Goal: Task Accomplishment & Management: Use online tool/utility

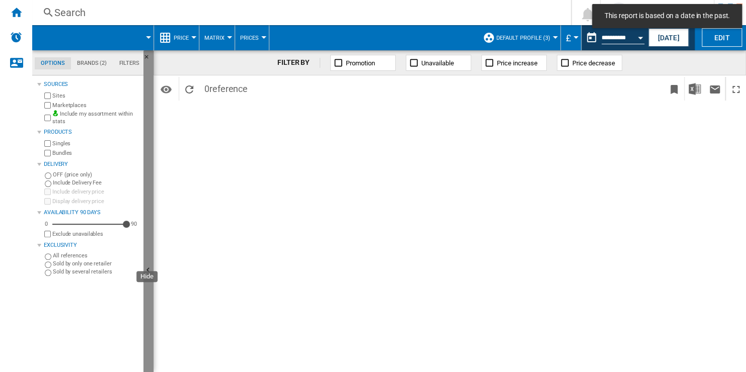
click at [150, 135] on button "Hide" at bounding box center [148, 270] width 10 height 441
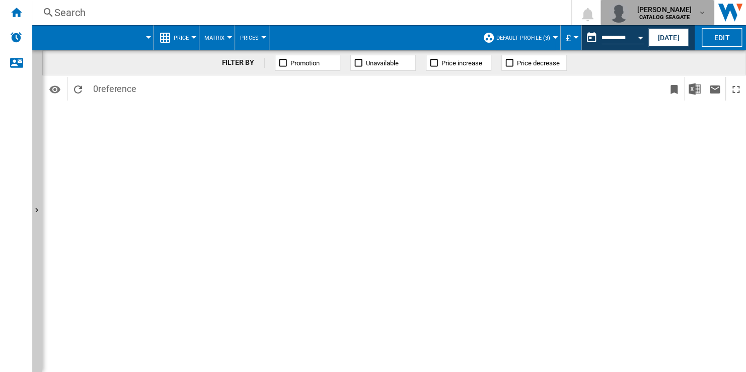
click at [695, 18] on div "xinxin cheng CATALOG SEAGATE" at bounding box center [664, 13] width 65 height 16
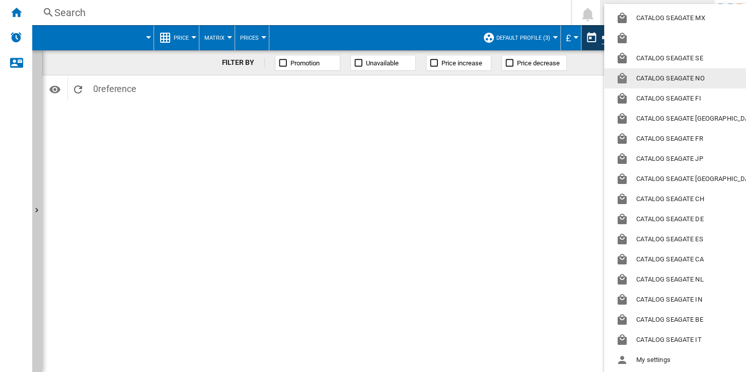
click at [528, 17] on md-backdrop at bounding box center [373, 186] width 746 height 372
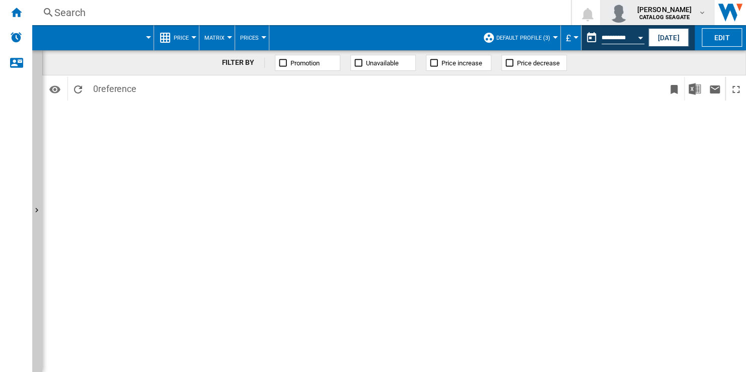
click at [700, 12] on md-icon "button" at bounding box center [701, 13] width 8 height 8
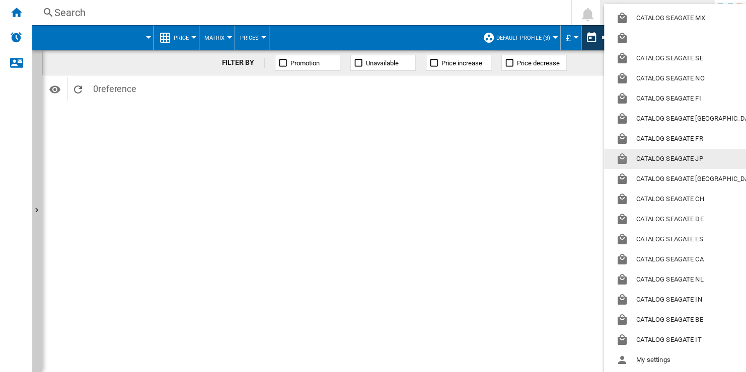
click at [540, 115] on md-backdrop at bounding box center [373, 186] width 746 height 372
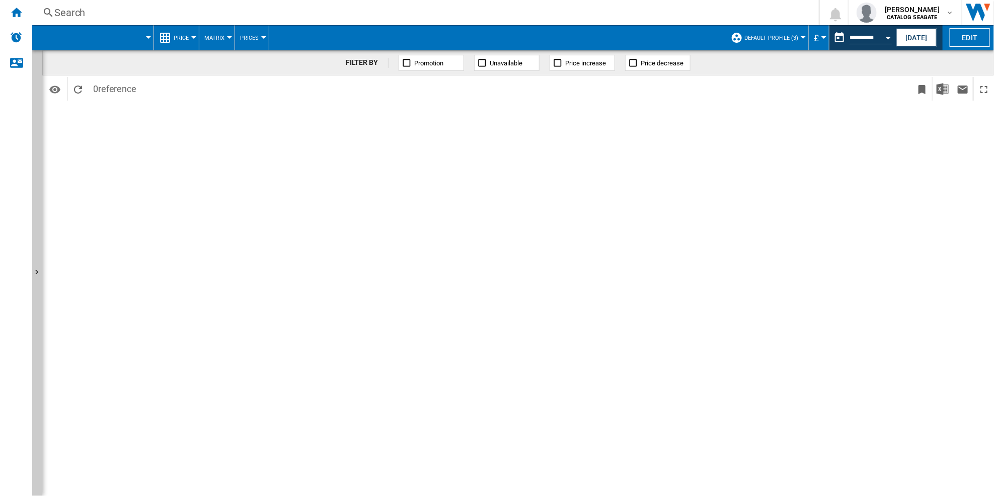
drag, startPoint x: 726, startPoint y: 0, endPoint x: 666, endPoint y: 153, distance: 164.7
click at [666, 153] on div "FILTER BY Promotion Unavailable Price increase Price decrease Identifiers SKU -…" at bounding box center [517, 273] width 951 height 446
click at [25, 17] on div "Home" at bounding box center [16, 12] width 32 height 25
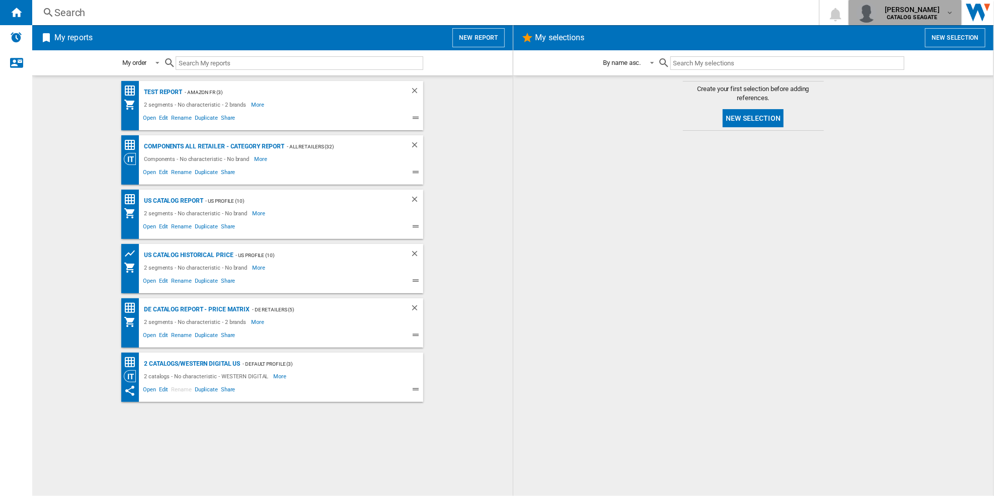
click at [745, 17] on div "xinxin cheng CATALOG SEAGATE" at bounding box center [904, 13] width 97 height 20
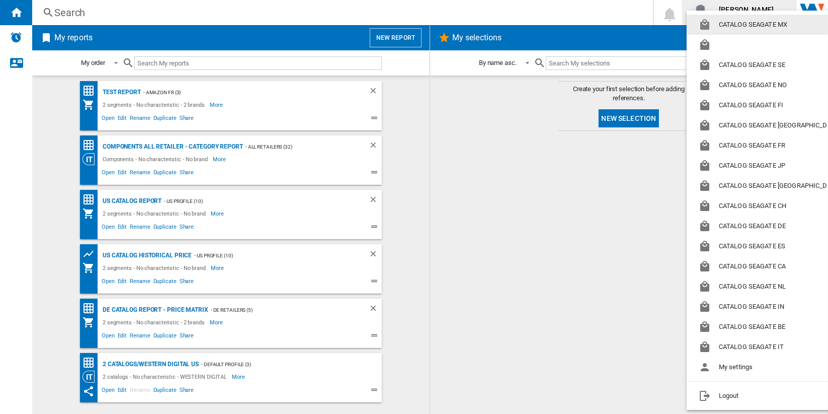
drag, startPoint x: 956, startPoint y: 1, endPoint x: 544, endPoint y: 136, distance: 434.2
click at [544, 136] on md-backdrop at bounding box center [414, 207] width 828 height 414
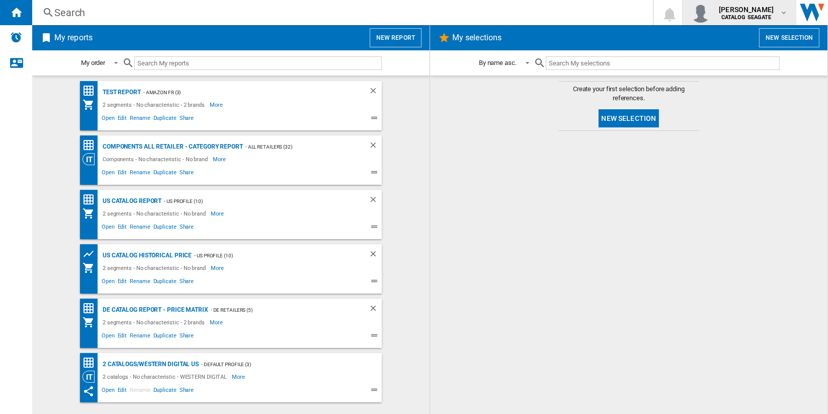
click at [745, 20] on b "CATALOG SEAGATE" at bounding box center [746, 17] width 50 height 7
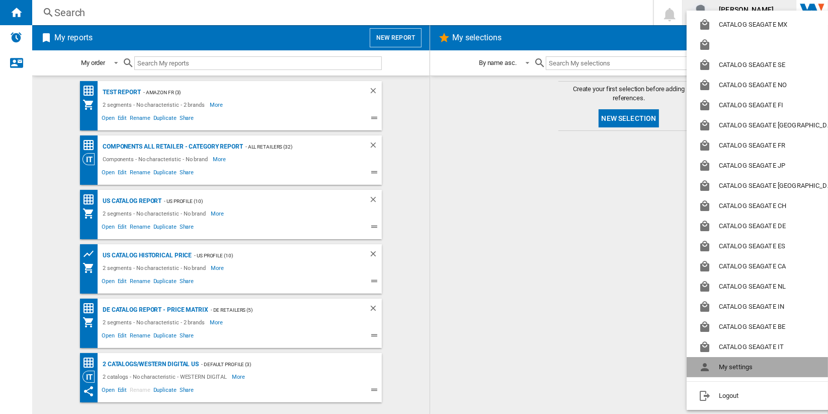
click at [745, 363] on button "My settings" at bounding box center [772, 367] width 170 height 20
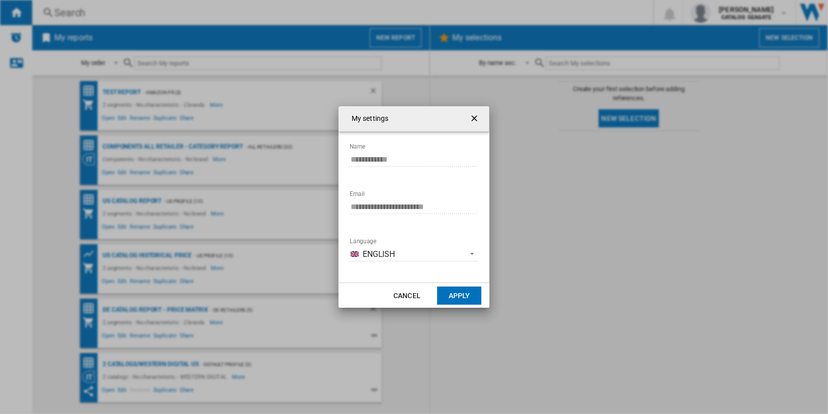
click at [471, 121] on ng-md-icon "getI18NText('BUTTONS.CLOSE_DIALOG')" at bounding box center [475, 119] width 12 height 12
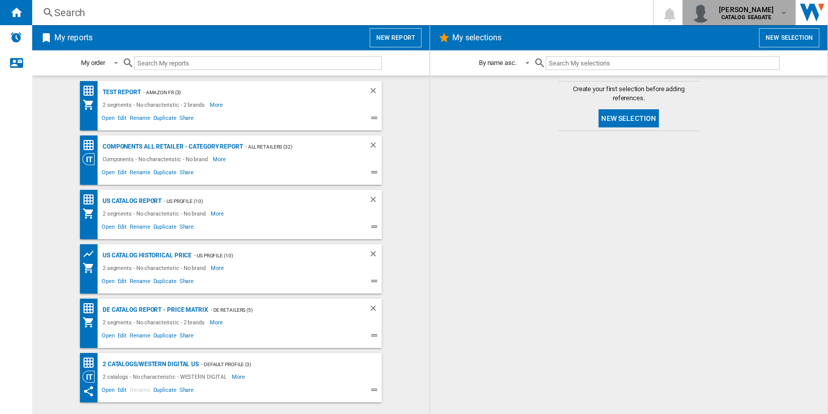
click at [745, 13] on md-icon "button" at bounding box center [784, 13] width 8 height 8
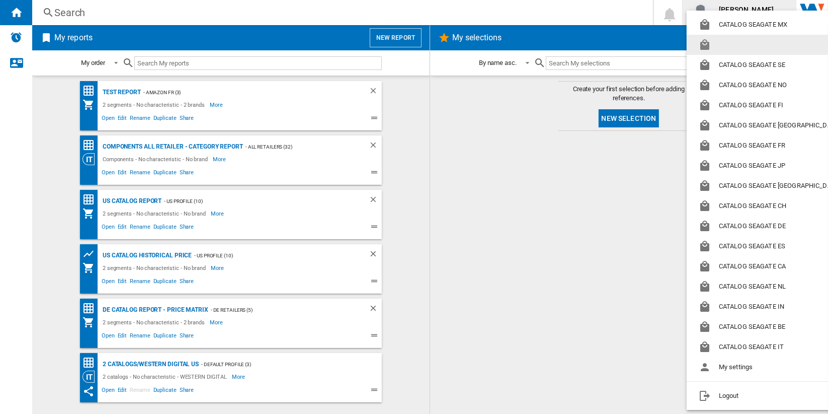
click at [745, 48] on button "button" at bounding box center [772, 45] width 170 height 20
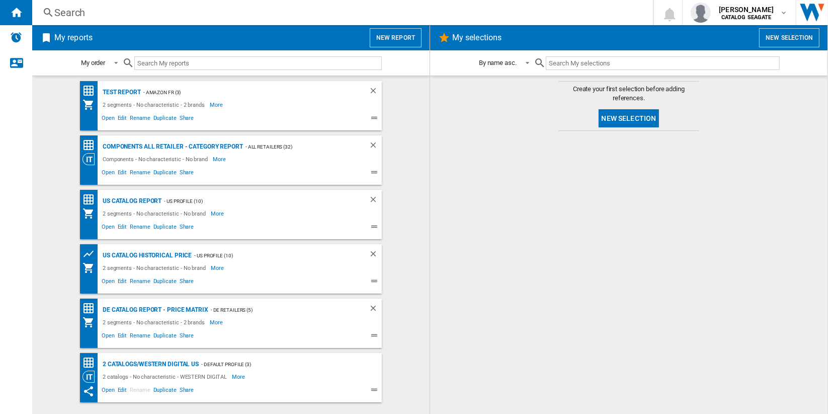
click at [391, 40] on button "New report" at bounding box center [396, 37] width 52 height 19
click at [403, 38] on button "New report" at bounding box center [396, 37] width 52 height 19
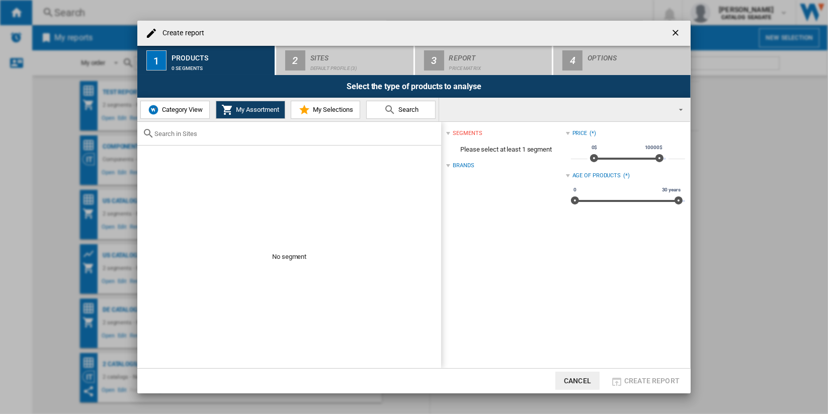
click at [197, 113] on button "Category View" at bounding box center [174, 110] width 69 height 18
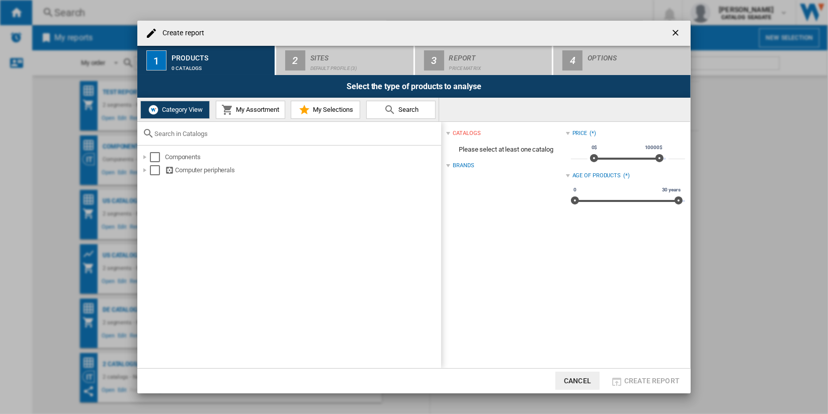
click at [253, 109] on span "My Assortment" at bounding box center [256, 110] width 46 height 8
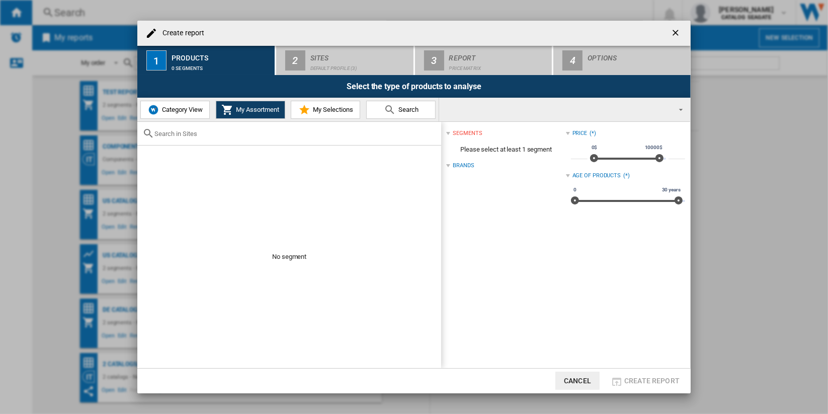
click at [575, 106] on md-select "AMAZON.CO.UK ARGOS BE NL MEDIAMARKT CA BESTBUY CA EN AMAZON CA EN WALMART CA NE…" at bounding box center [564, 110] width 251 height 24
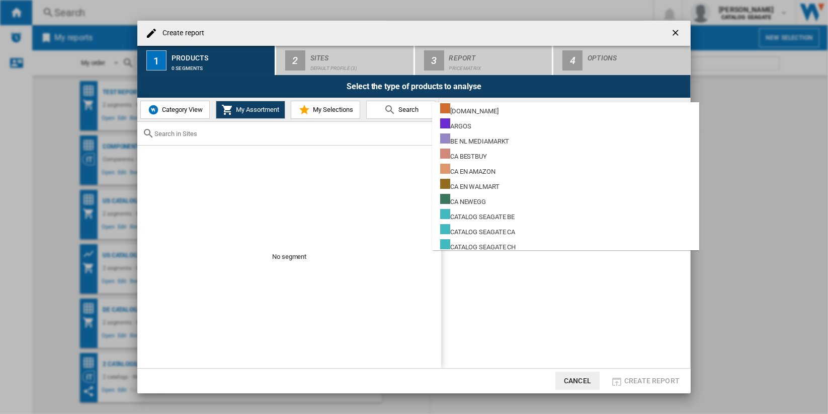
click at [323, 196] on md-backdrop at bounding box center [414, 207] width 828 height 414
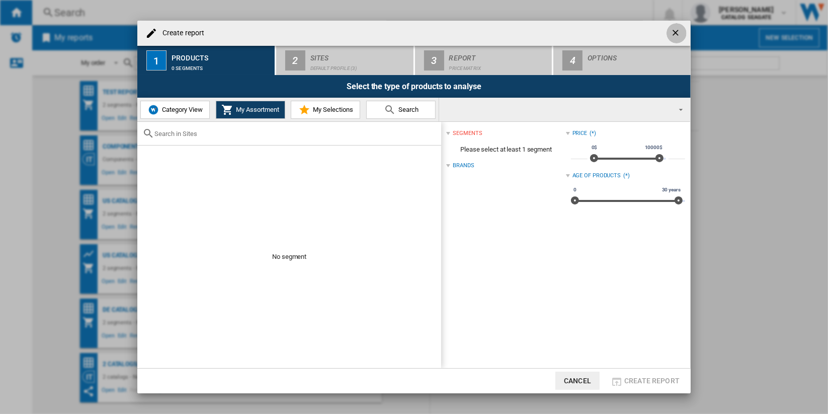
click at [677, 31] on ng-md-icon "getI18NText('BUTTONS.CLOSE_DIALOG')" at bounding box center [677, 34] width 12 height 12
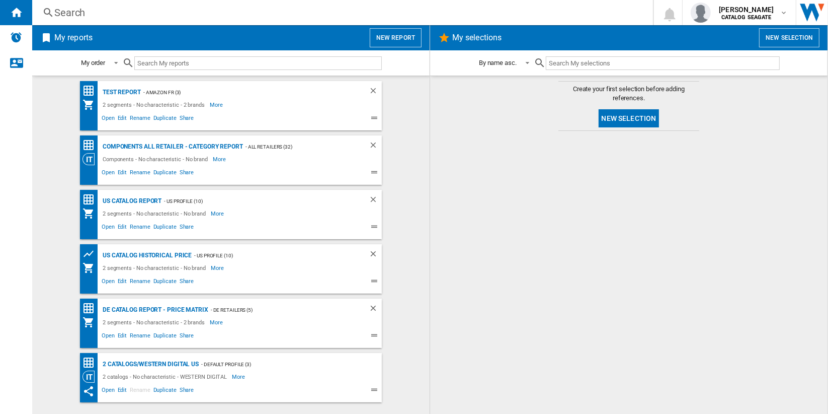
click at [409, 40] on button "New report" at bounding box center [396, 37] width 52 height 19
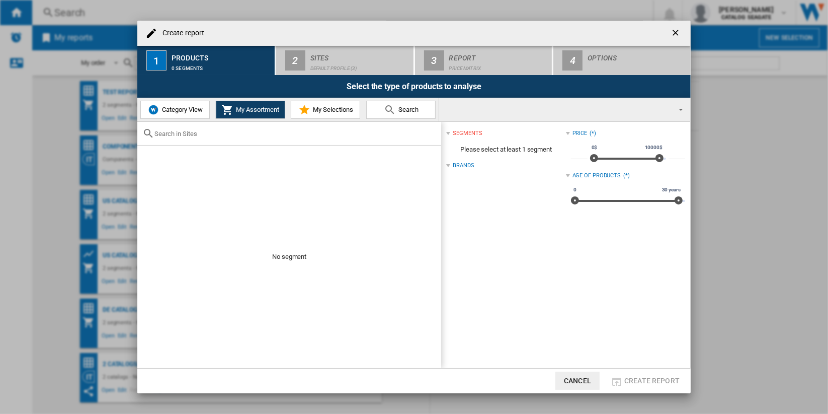
click at [544, 112] on md-select "AMAZON.CO.UK ARGOS BE NL MEDIAMARKT CA BESTBUY CA EN AMAZON CA EN WALMART CA NE…" at bounding box center [564, 110] width 251 height 24
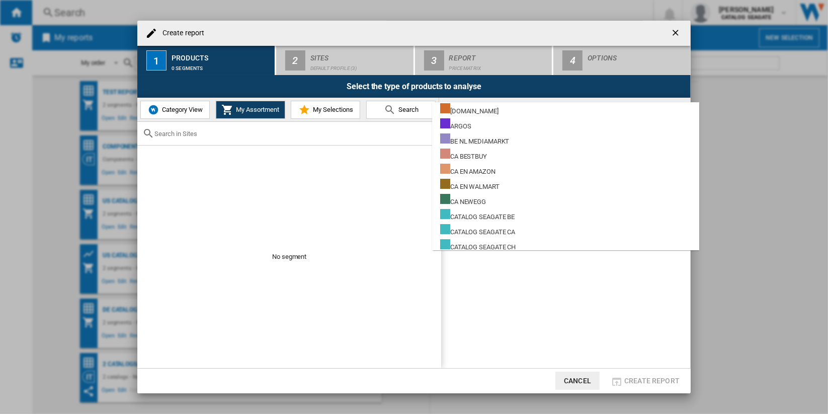
click at [730, 141] on md-backdrop at bounding box center [414, 207] width 828 height 414
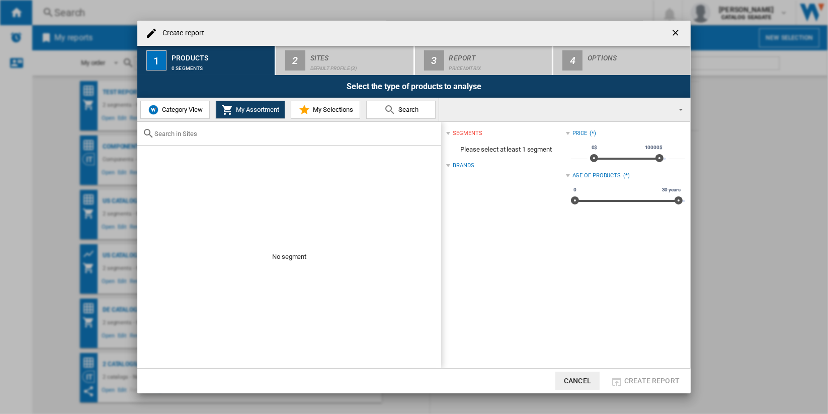
click at [677, 33] on ng-md-icon "getI18NText('BUTTONS.CLOSE_DIALOG')" at bounding box center [677, 34] width 12 height 12
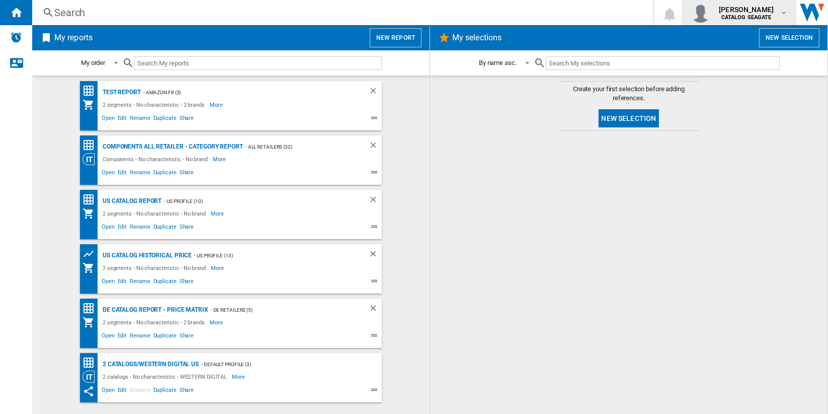
click at [780, 16] on md-icon "button" at bounding box center [784, 13] width 8 height 8
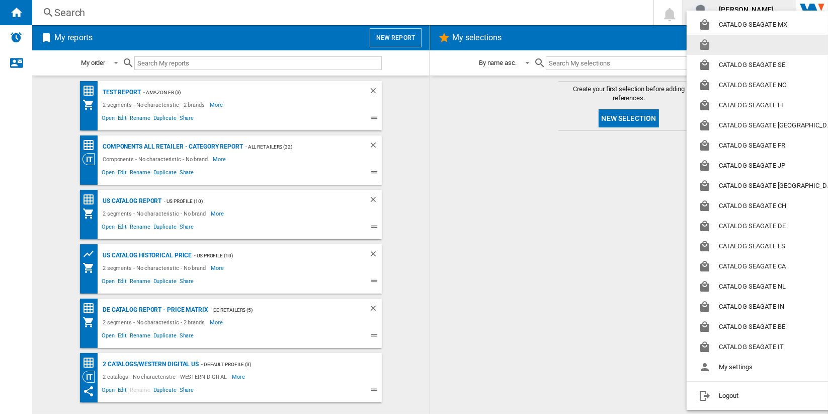
click at [773, 43] on button "button" at bounding box center [772, 45] width 170 height 20
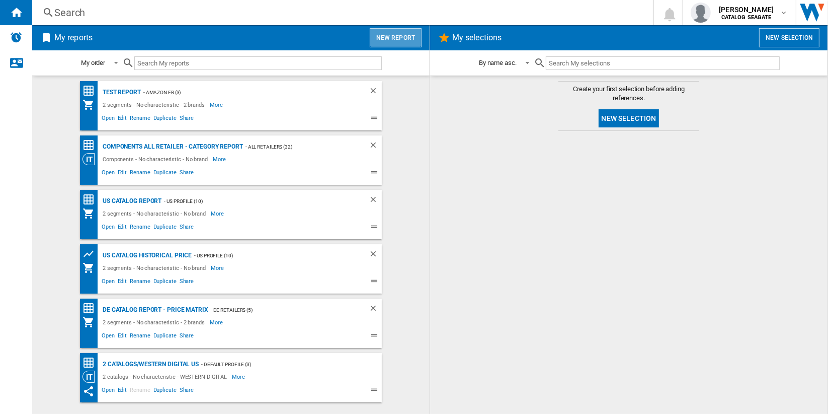
click at [403, 40] on button "New report" at bounding box center [396, 37] width 52 height 19
click at [390, 40] on button "New report" at bounding box center [396, 37] width 52 height 19
click at [410, 39] on button "New report" at bounding box center [396, 37] width 52 height 19
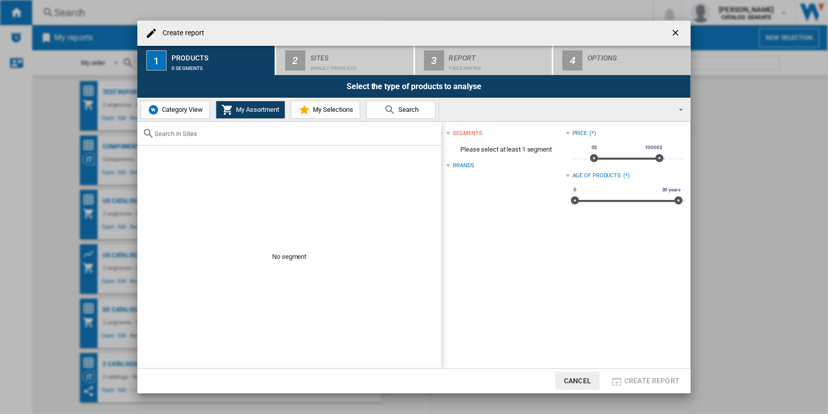
click at [188, 111] on span "Category View" at bounding box center [180, 110] width 43 height 8
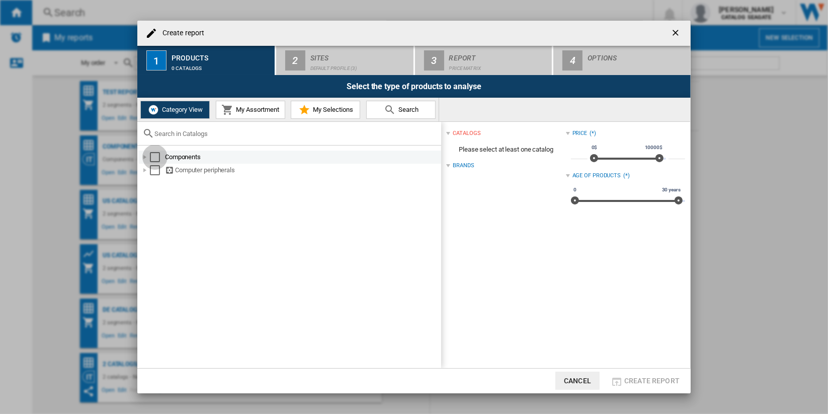
click at [154, 157] on div "Select" at bounding box center [155, 157] width 10 height 10
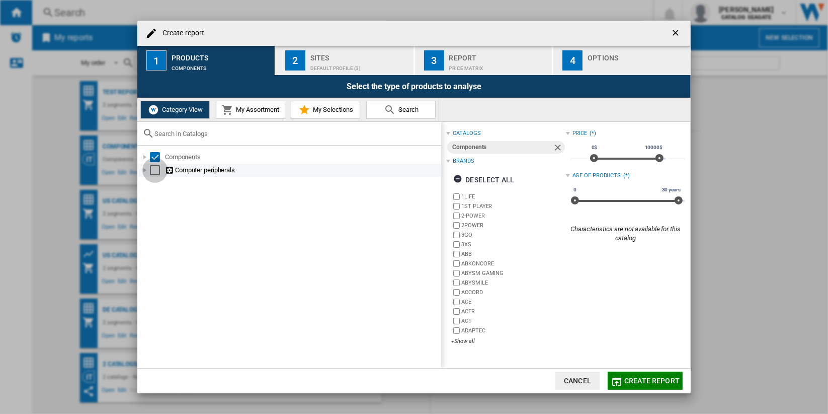
click at [154, 168] on div "Select" at bounding box center [155, 170] width 10 height 10
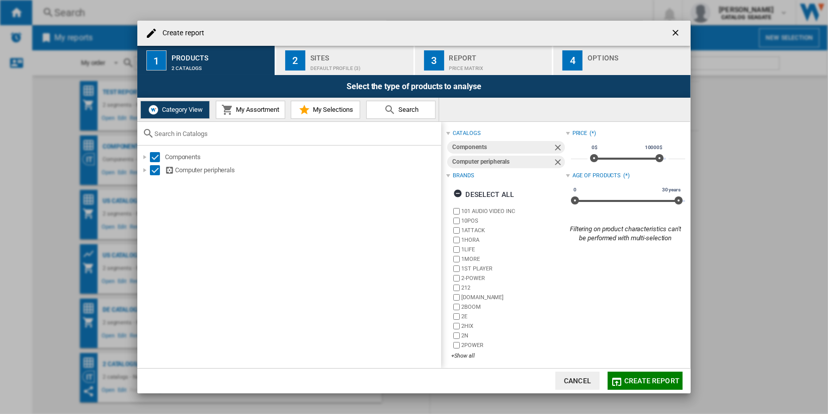
click at [364, 68] on div "Default profile (3)" at bounding box center [359, 65] width 99 height 11
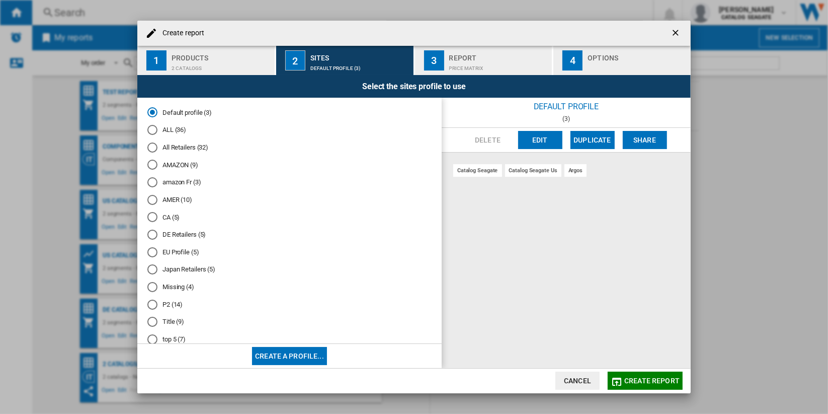
click at [173, 216] on md-radio-button "CA (5)" at bounding box center [289, 217] width 284 height 10
click at [650, 383] on span "Create report" at bounding box center [651, 380] width 55 height 8
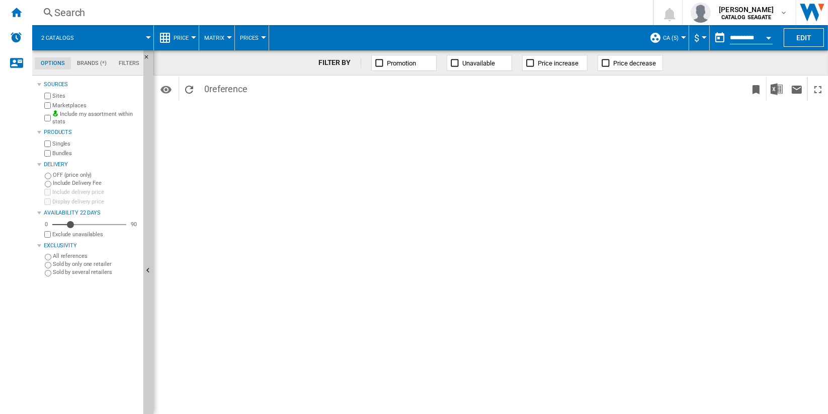
click at [676, 38] on button "CA (5)" at bounding box center [673, 37] width 21 height 25
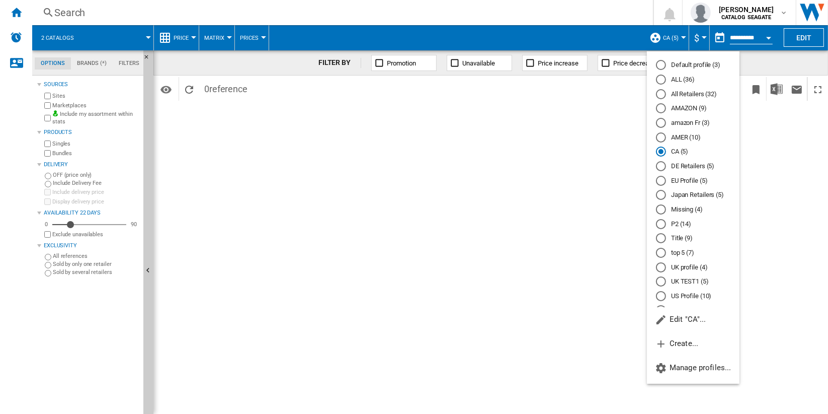
click at [701, 77] on md-radio-button "ALL (36)" at bounding box center [693, 80] width 74 height 10
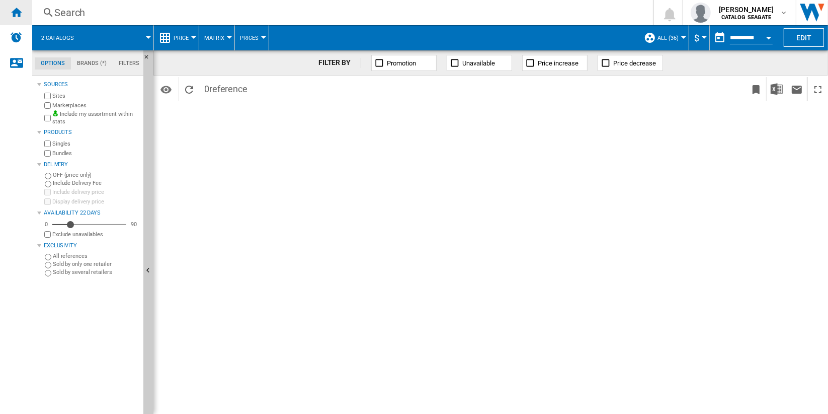
click at [23, 11] on div "Home" at bounding box center [16, 12] width 32 height 25
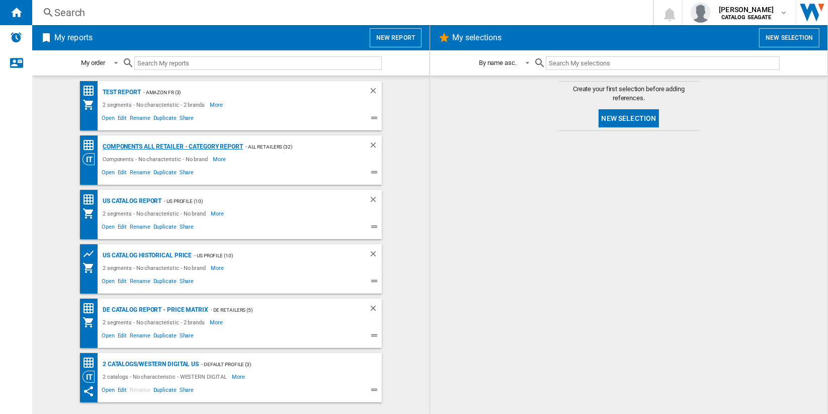
click at [183, 146] on div "Components all Retailer - Category Report" at bounding box center [171, 146] width 143 height 13
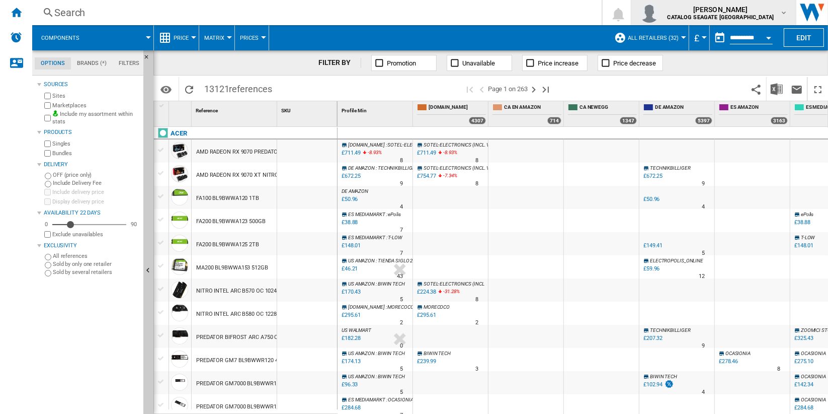
click at [771, 19] on b "CATALOG SEAGATE [GEOGRAPHIC_DATA]" at bounding box center [721, 17] width 107 height 7
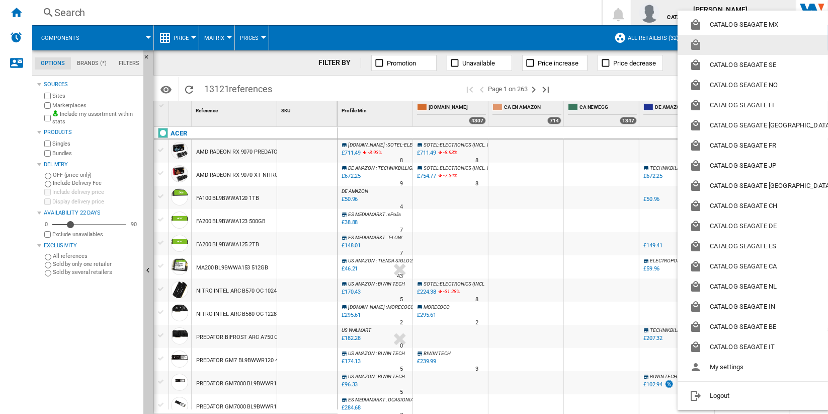
click at [770, 48] on button "button" at bounding box center [763, 45] width 170 height 20
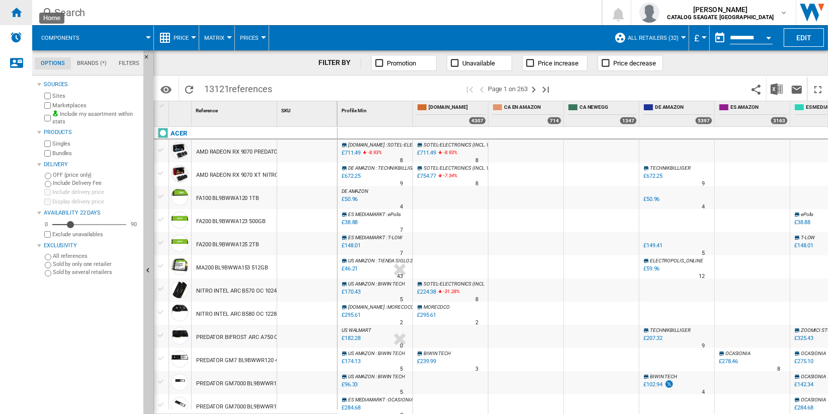
click at [10, 11] on ng-md-icon "Home" at bounding box center [16, 12] width 12 height 12
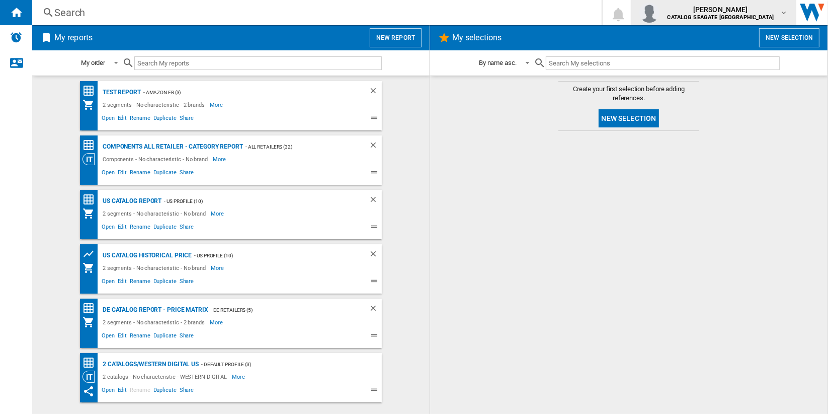
click at [749, 15] on b "CATALOG SEAGATE [GEOGRAPHIC_DATA]" at bounding box center [721, 17] width 107 height 7
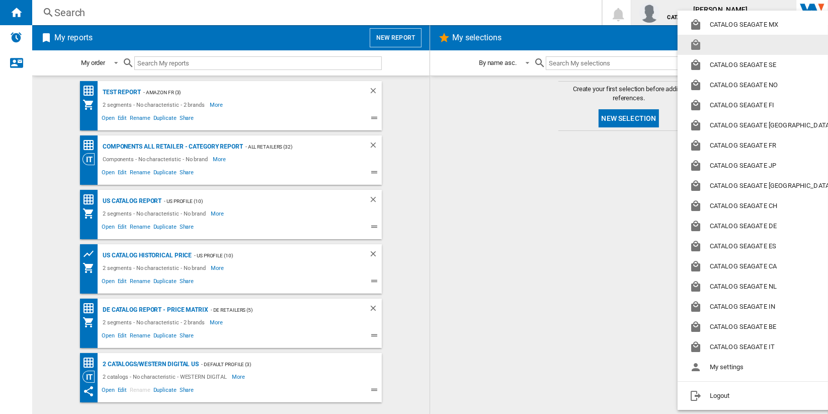
click at [754, 46] on button "button" at bounding box center [763, 45] width 170 height 20
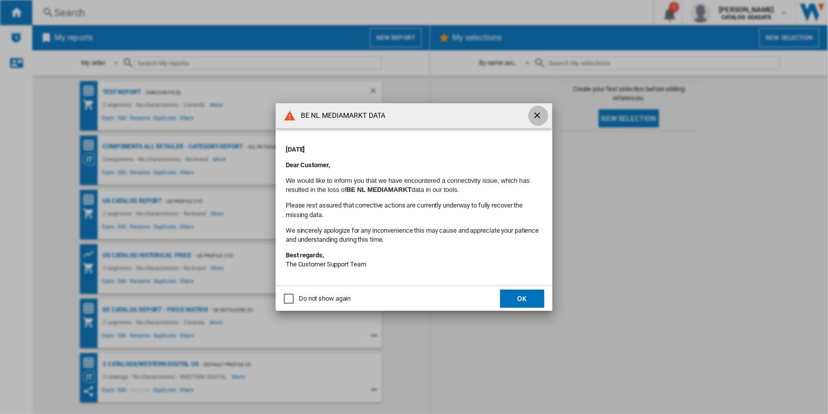
click at [539, 115] on ng-md-icon "getI18NText('BUTTONS.CLOSE_DIALOG')" at bounding box center [538, 116] width 12 height 12
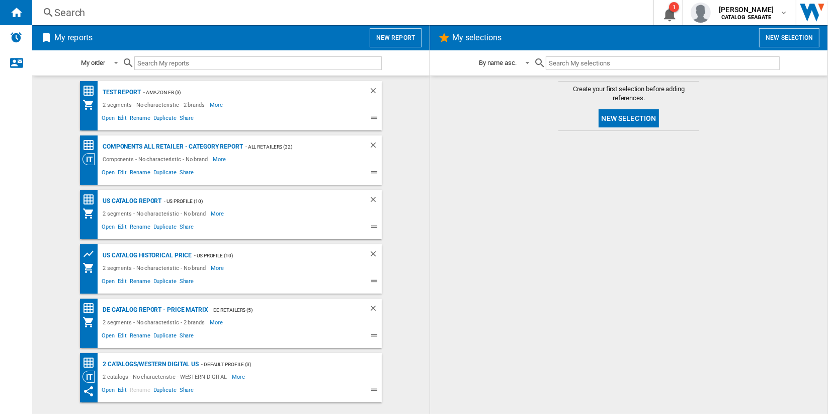
click at [408, 36] on button "New report" at bounding box center [396, 37] width 52 height 19
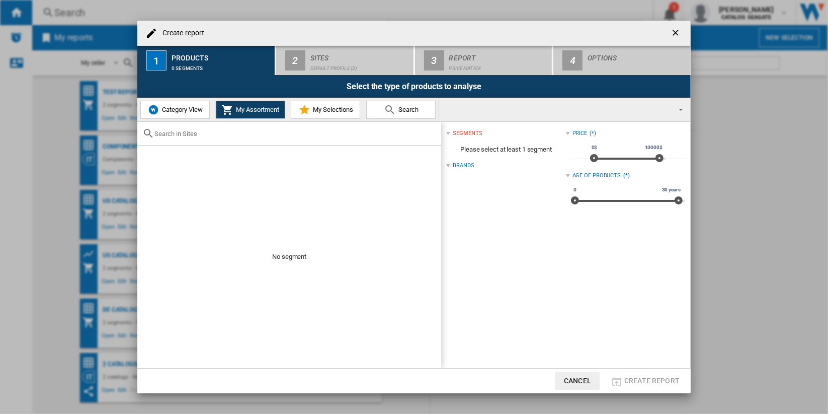
click at [183, 109] on span "Category View" at bounding box center [180, 110] width 43 height 8
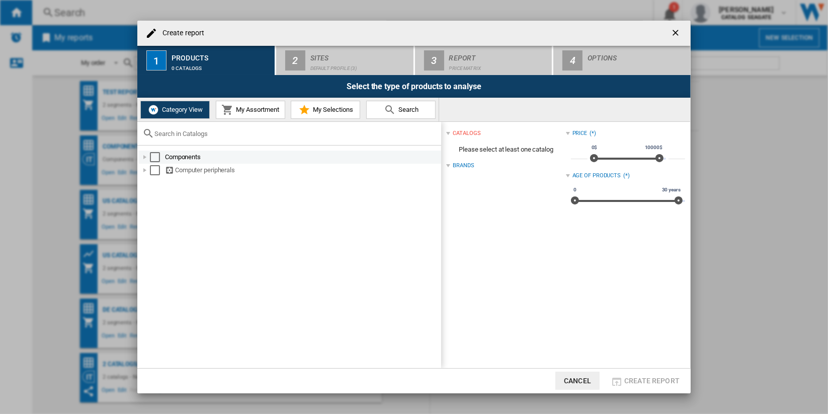
click at [154, 156] on div "Select" at bounding box center [155, 157] width 10 height 10
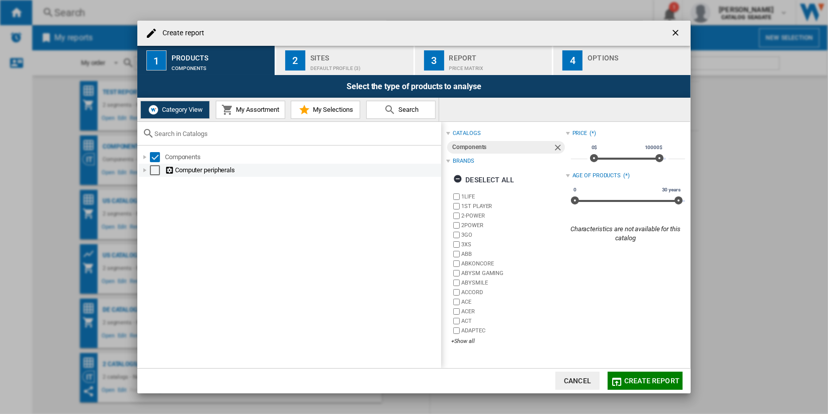
click at [153, 172] on div "Select" at bounding box center [155, 170] width 10 height 10
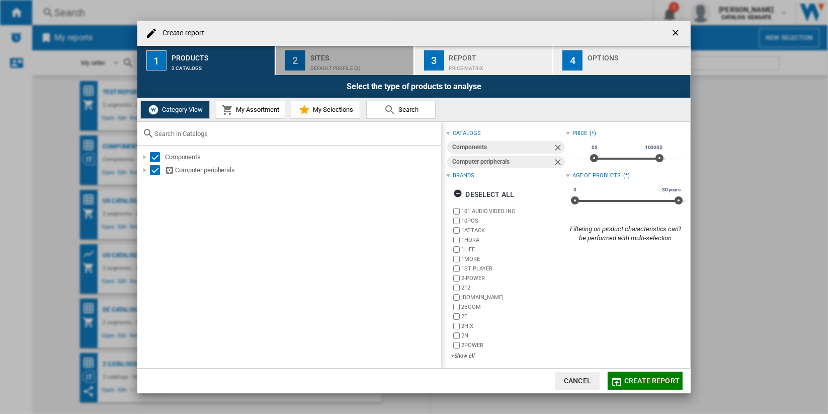
click at [348, 61] on div "Default profile (3)" at bounding box center [359, 65] width 99 height 11
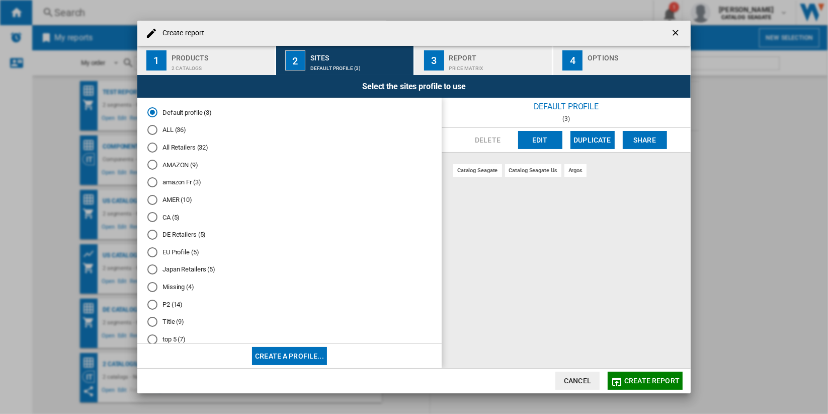
click at [166, 128] on md-radio-button "ALL (36)" at bounding box center [289, 130] width 284 height 10
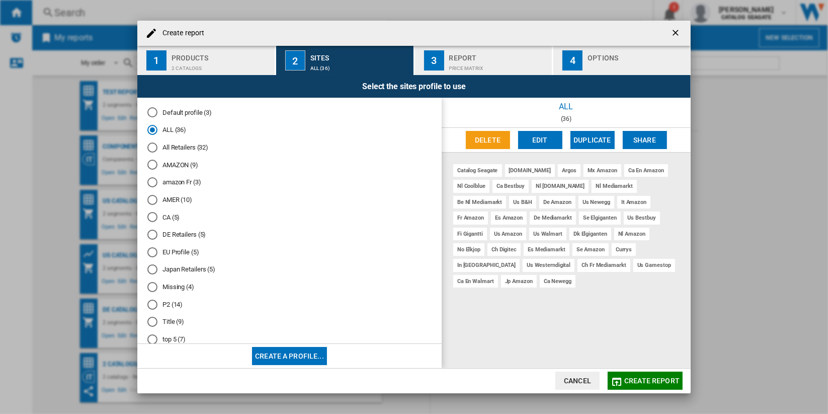
click at [638, 378] on span "Create report" at bounding box center [651, 380] width 55 height 8
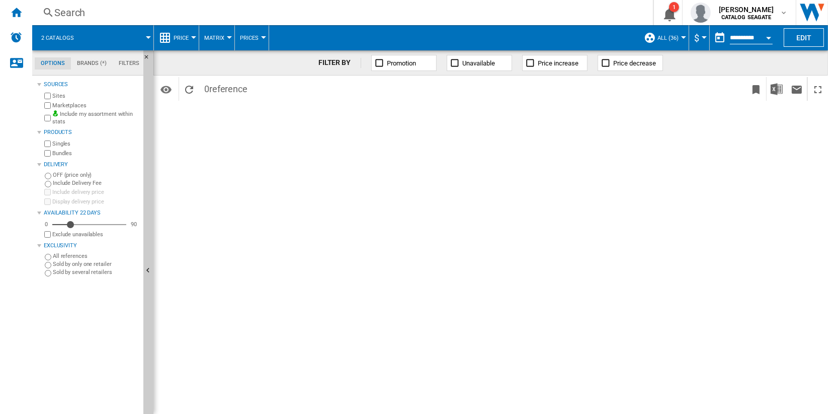
click at [331, 283] on div "FILTER BY Promotion Unavailable Price increase Price decrease Identifiers SKU -…" at bounding box center [490, 231] width 675 height 363
click at [19, 15] on ng-md-icon "Home" at bounding box center [16, 12] width 12 height 12
